Goal: Check status

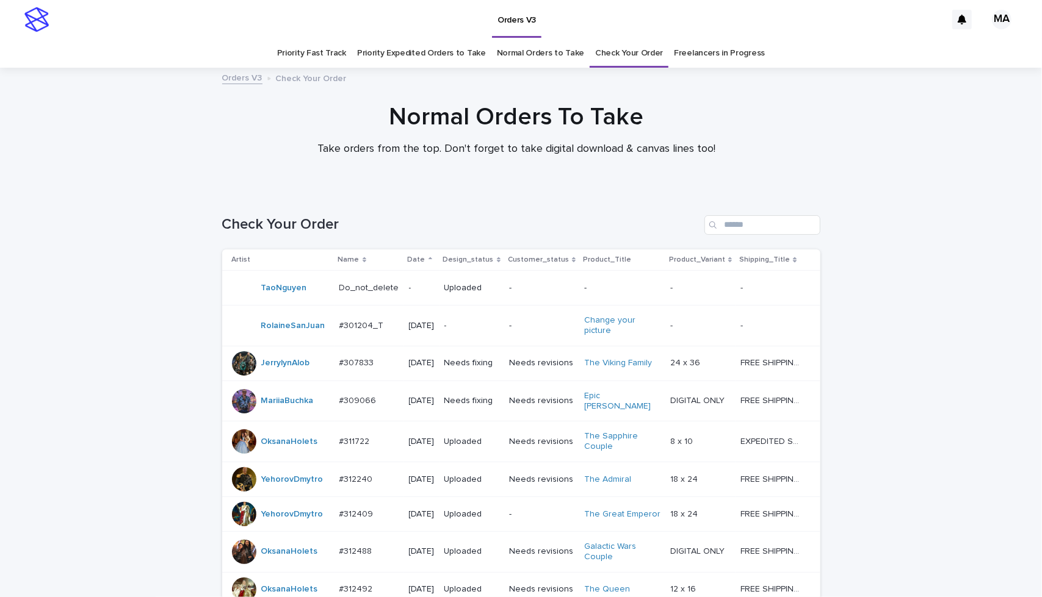
scroll to position [938, 0]
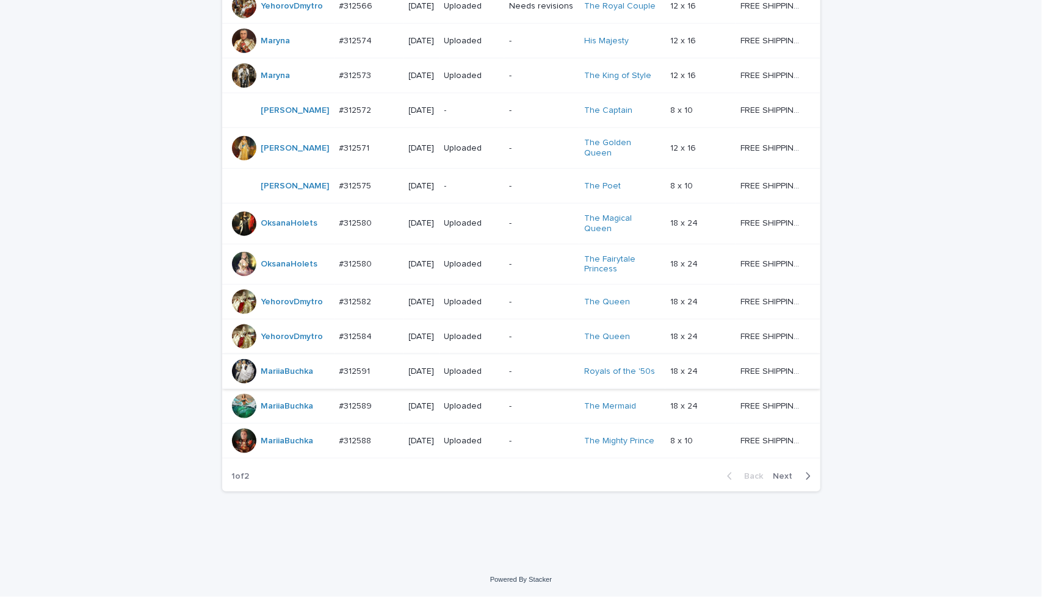
scroll to position [988, 0]
click at [783, 478] on span "Next" at bounding box center [786, 476] width 27 height 9
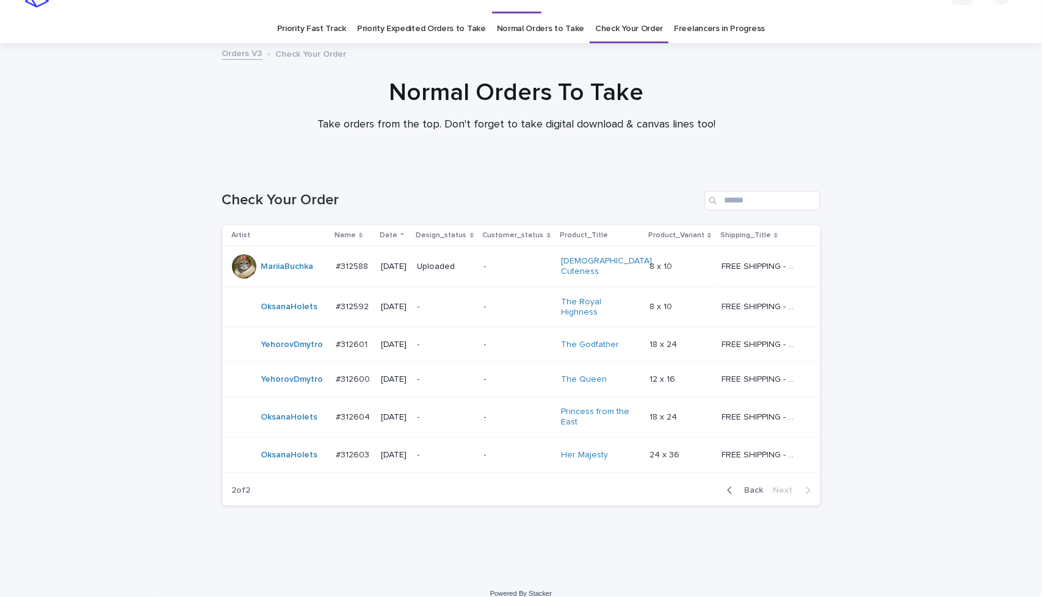
click at [746, 486] on span "Back" at bounding box center [750, 490] width 26 height 9
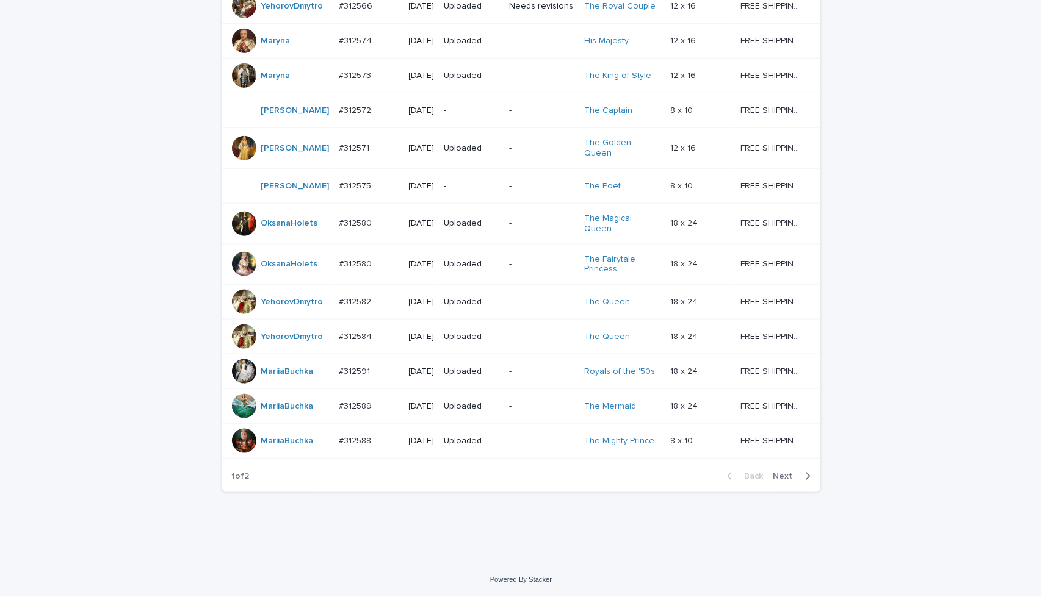
scroll to position [988, 0]
